Goal: Find specific page/section: Find specific page/section

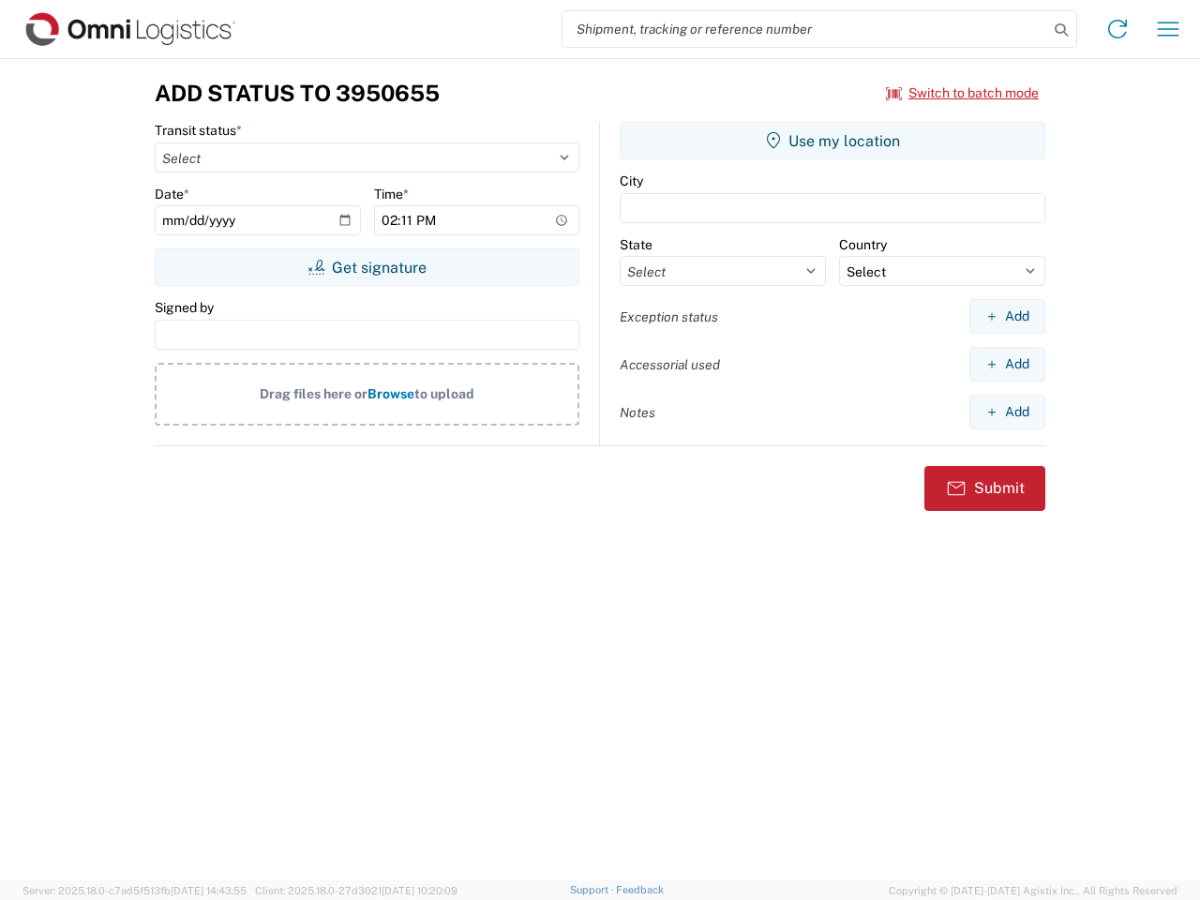
click at [805, 29] on input "search" at bounding box center [804, 29] width 485 height 36
click at [1061, 30] on icon at bounding box center [1061, 30] width 26 height 26
click at [1117, 29] on icon at bounding box center [1117, 29] width 30 height 30
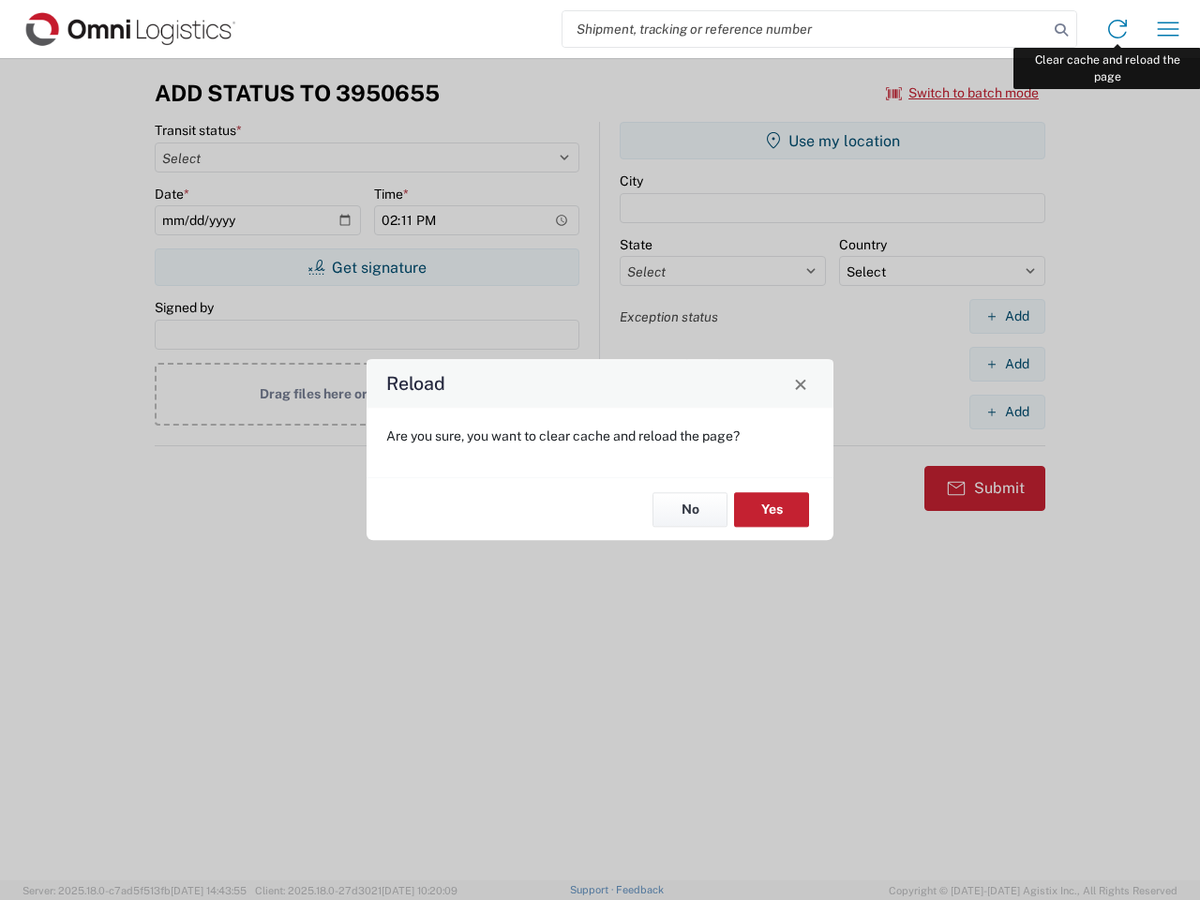
click at [1168, 29] on div "Reload Are you sure, you want to clear cache and reload the page? No Yes" at bounding box center [600, 450] width 1200 height 900
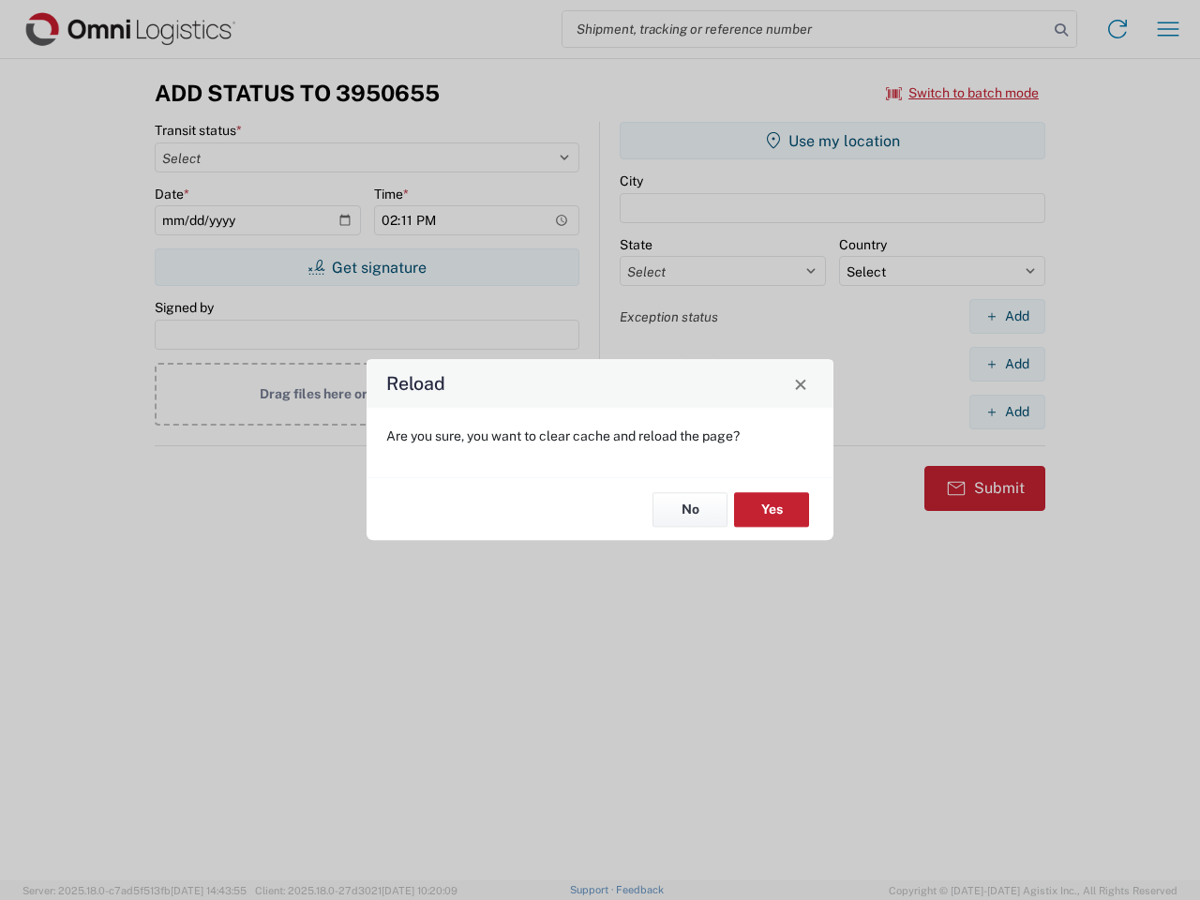
click at [963, 93] on div "Reload Are you sure, you want to clear cache and reload the page? No Yes" at bounding box center [600, 450] width 1200 height 900
click at [366, 267] on div "Reload Are you sure, you want to clear cache and reload the page? No Yes" at bounding box center [600, 450] width 1200 height 900
click at [832, 141] on div "Reload Are you sure, you want to clear cache and reload the page? No Yes" at bounding box center [600, 450] width 1200 height 900
click at [1007, 316] on div "Reload Are you sure, you want to clear cache and reload the page? No Yes" at bounding box center [600, 450] width 1200 height 900
click at [1007, 364] on div "Reload Are you sure, you want to clear cache and reload the page? No Yes" at bounding box center [600, 450] width 1200 height 900
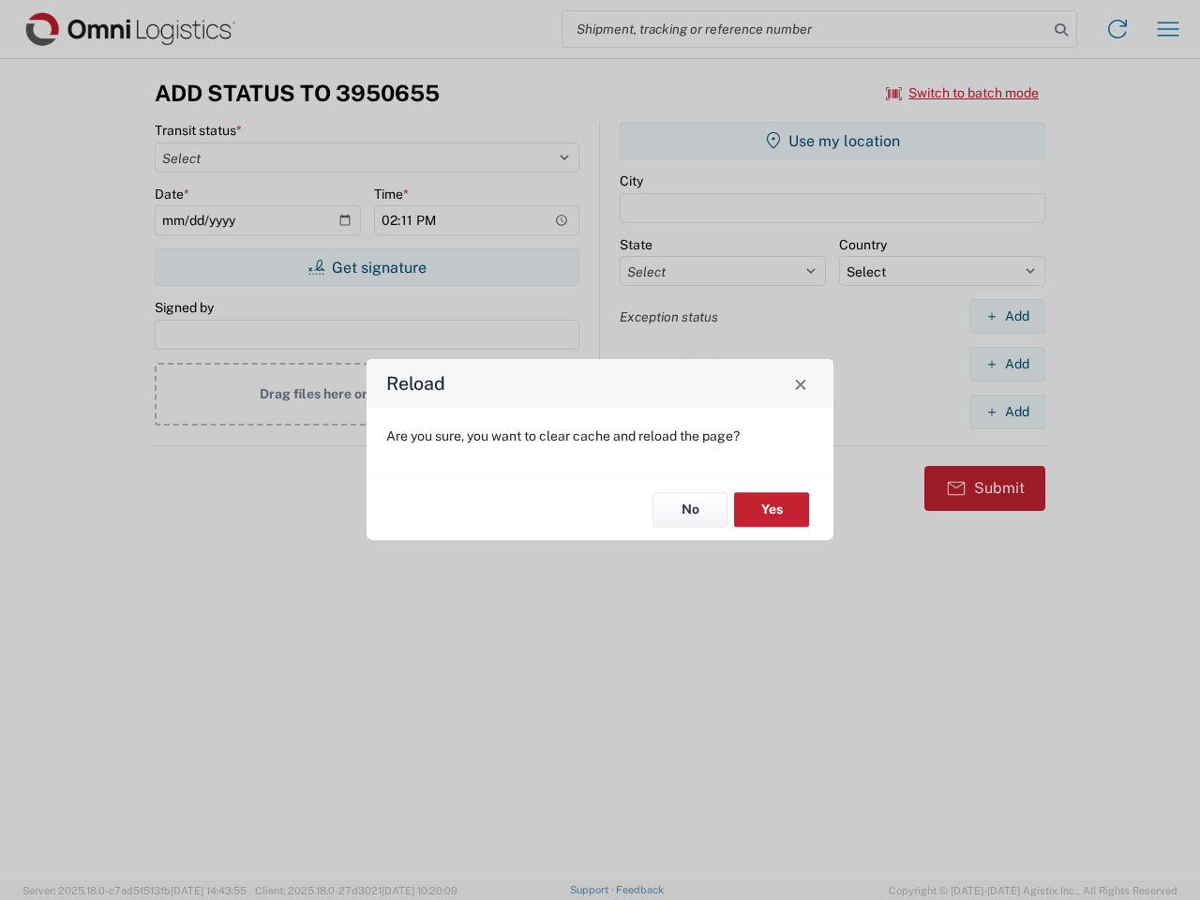
click at [1007, 411] on div "Reload Are you sure, you want to clear cache and reload the page? No Yes" at bounding box center [600, 450] width 1200 height 900
